Goal: Task Accomplishment & Management: Manage account settings

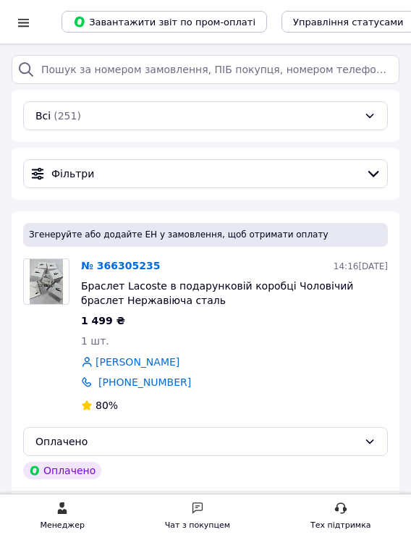
click at [22, 33] on div at bounding box center [23, 21] width 18 height 43
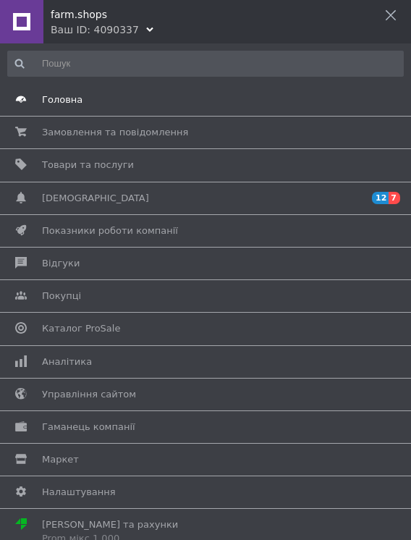
click at [96, 103] on span "Головна" at bounding box center [203, 99] width 322 height 13
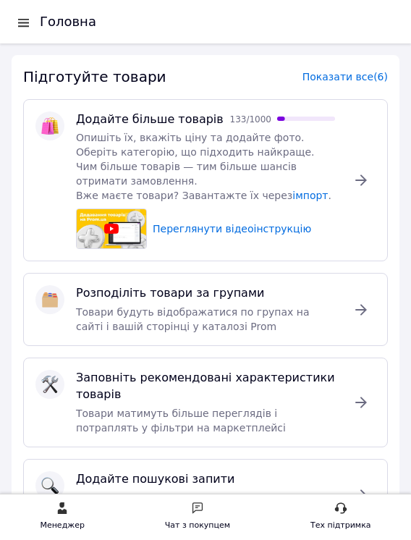
click at [20, 9] on div at bounding box center [26, 21] width 25 height 43
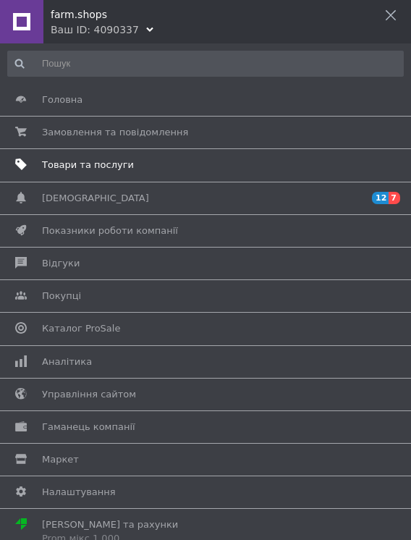
click at [129, 171] on span "Товари та послуги" at bounding box center [203, 164] width 322 height 13
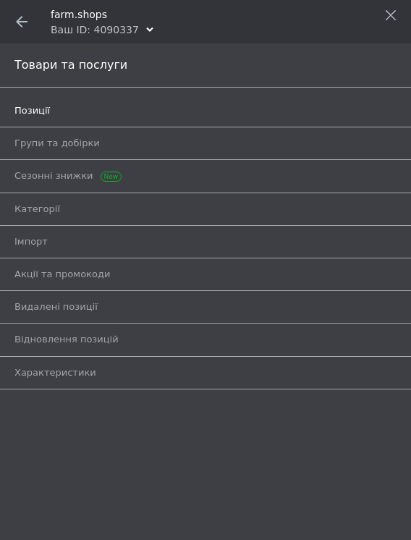
click at [95, 121] on link "Позиції" at bounding box center [208, 110] width 389 height 25
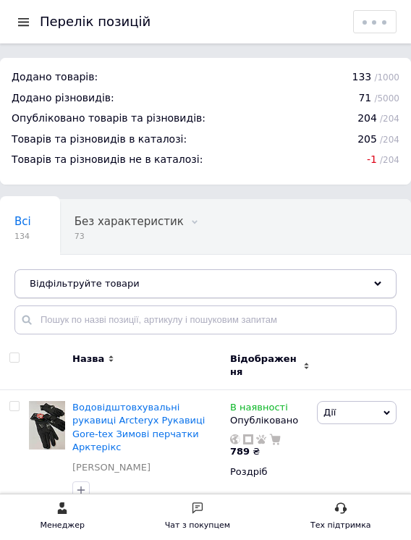
click at [237, 293] on div "Відфільтруйте товари" at bounding box center [205, 283] width 382 height 29
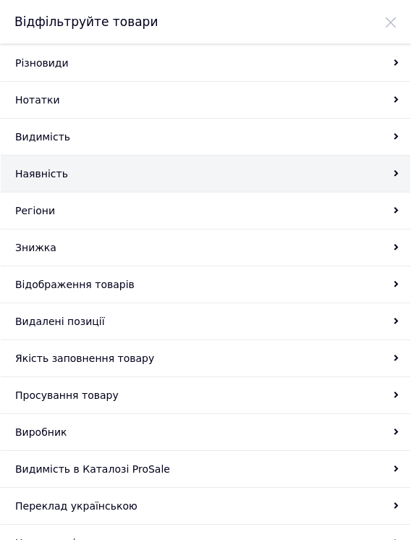
scroll to position [197, 0]
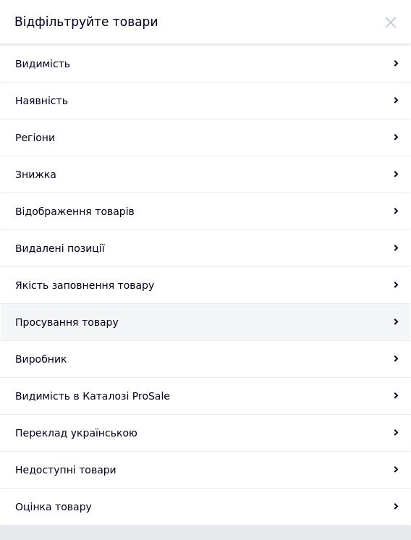
click at [88, 318] on div "Просування товару" at bounding box center [206, 322] width 410 height 37
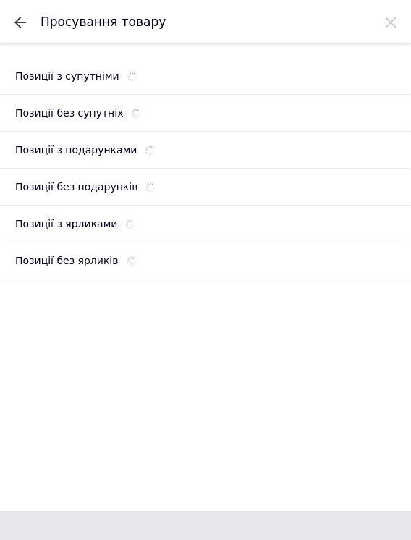
scroll to position [0, 0]
click at [23, 18] on icon at bounding box center [20, 23] width 12 height 12
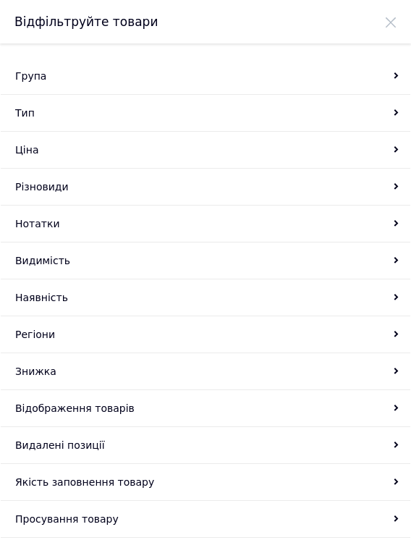
click at [391, 20] on icon at bounding box center [391, 23] width 12 height 12
